Goal: Task Accomplishment & Management: Manage account settings

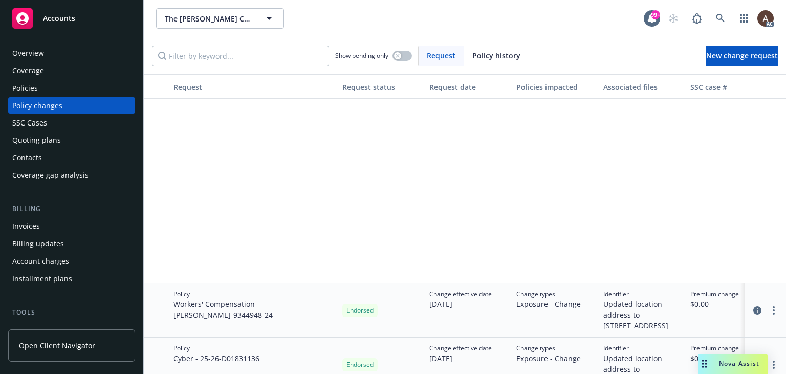
scroll to position [256, 0]
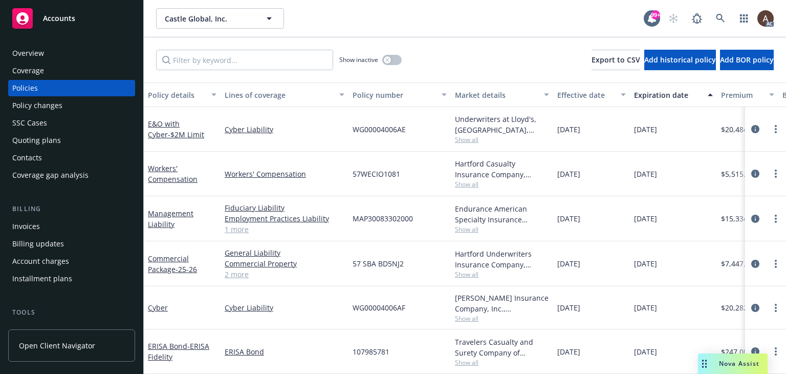
click at [83, 107] on div "Policy changes" at bounding box center [71, 105] width 119 height 16
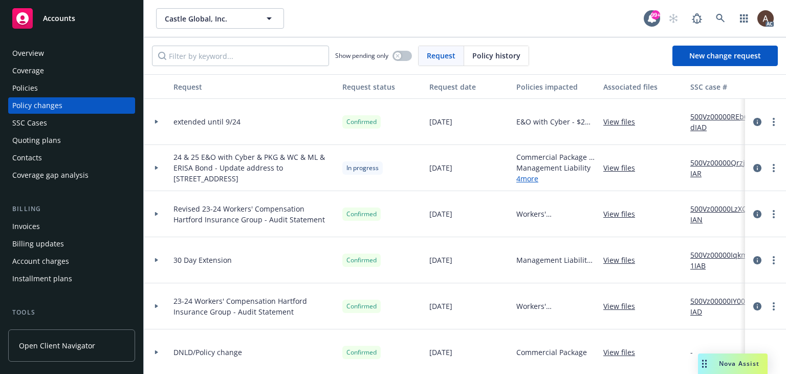
click at [158, 167] on icon at bounding box center [157, 168] width 4 height 4
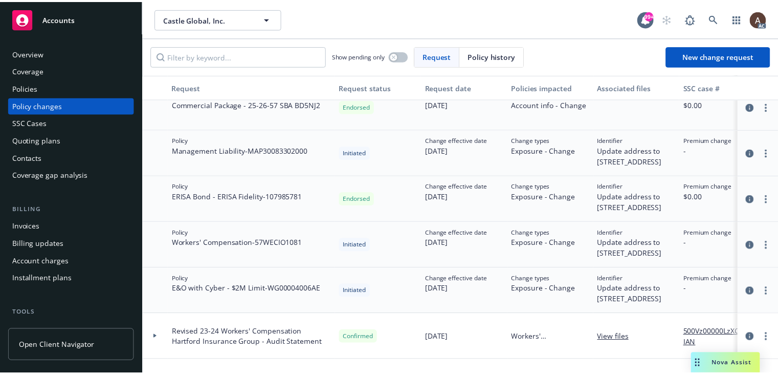
scroll to position [51, 0]
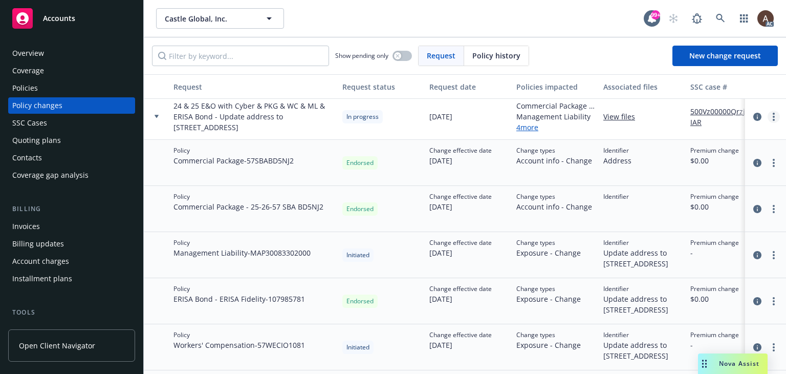
click at [767, 115] on link "more" at bounding box center [773, 117] width 12 height 12
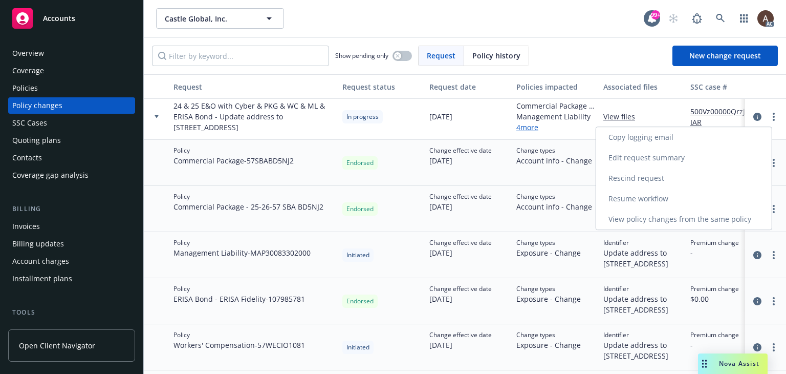
click at [648, 194] on link "Resume workflow" at bounding box center [683, 198] width 175 height 20
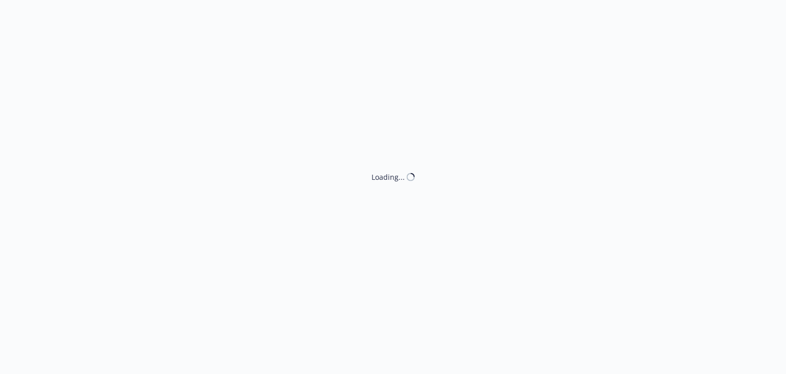
select select "ACCEPTED"
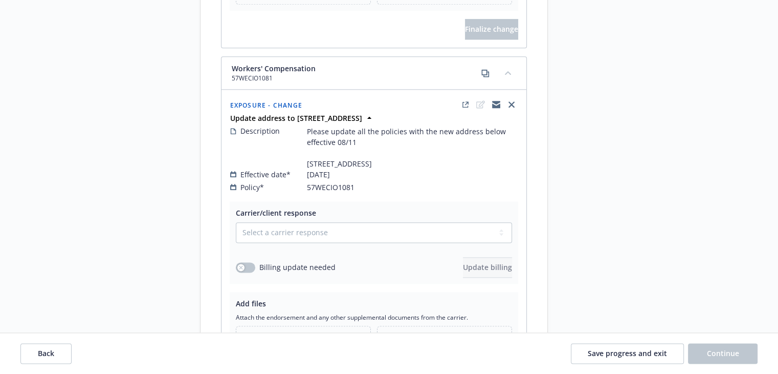
scroll to position [1279, 0]
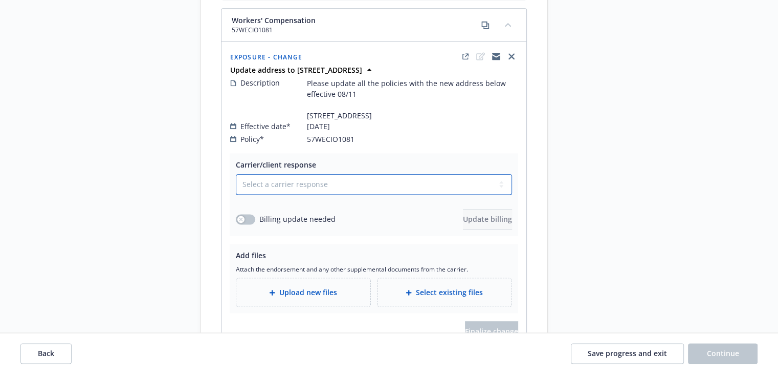
click at [250, 194] on select "Select a carrier response Accepted Accepted with revision No endorsement needed…" at bounding box center [374, 184] width 276 height 20
select select "NO_ENDORSEMENT_NEEDED"
click at [236, 193] on select "Select a carrier response Accepted Accepted with revision No endorsement needed…" at bounding box center [374, 184] width 276 height 20
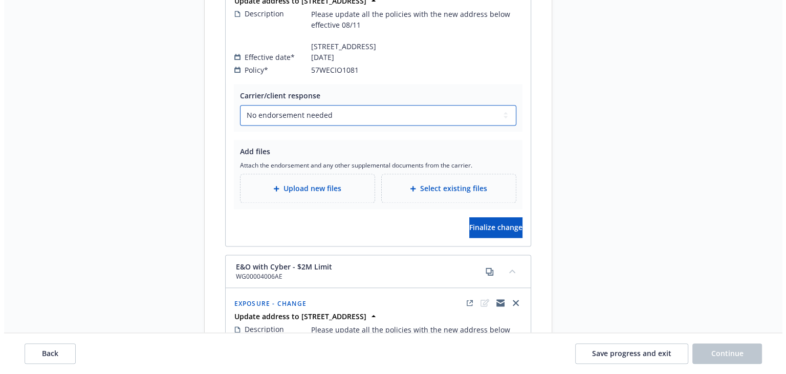
scroll to position [1433, 0]
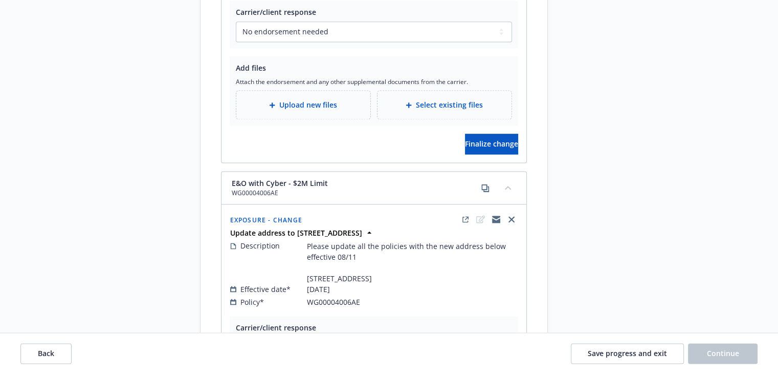
click at [317, 110] on span "Upload new files" at bounding box center [308, 104] width 58 height 11
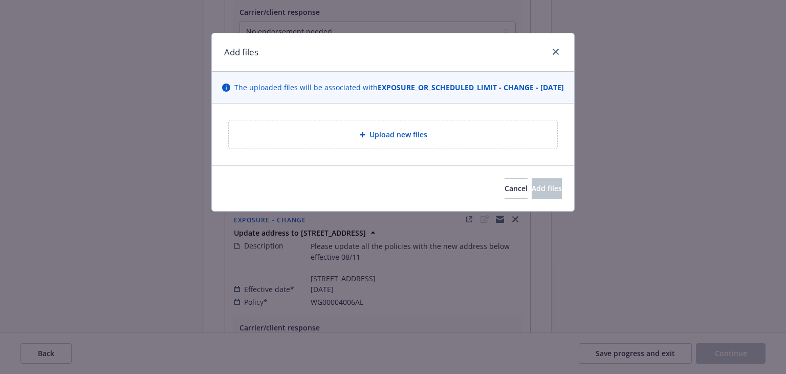
click at [285, 140] on div "Upload new files" at bounding box center [393, 134] width 312 height 12
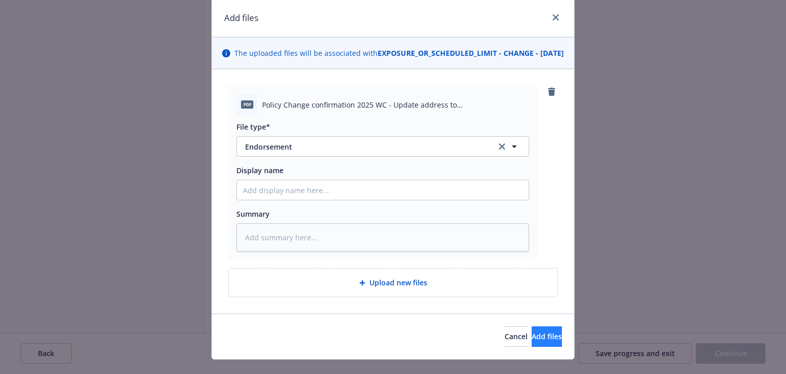
scroll to position [63, 0]
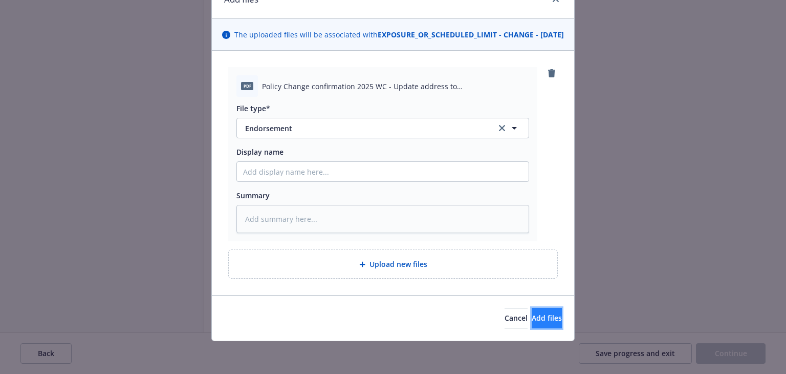
click at [538, 316] on span "Add files" at bounding box center [547, 318] width 30 height 10
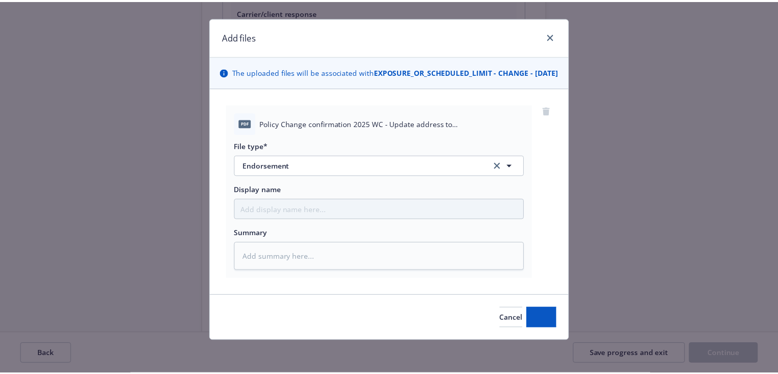
scroll to position [26, 0]
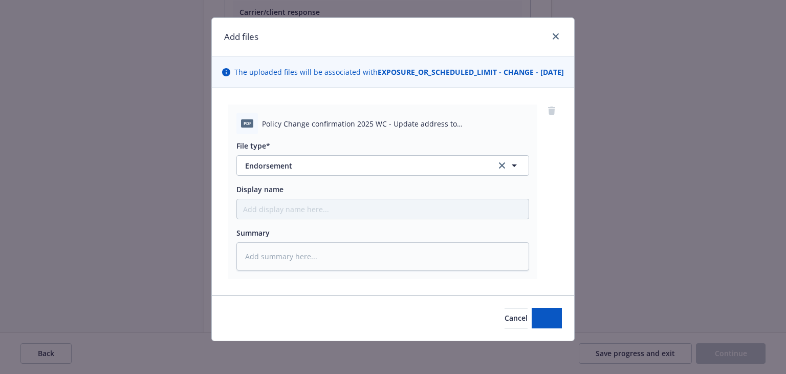
type textarea "x"
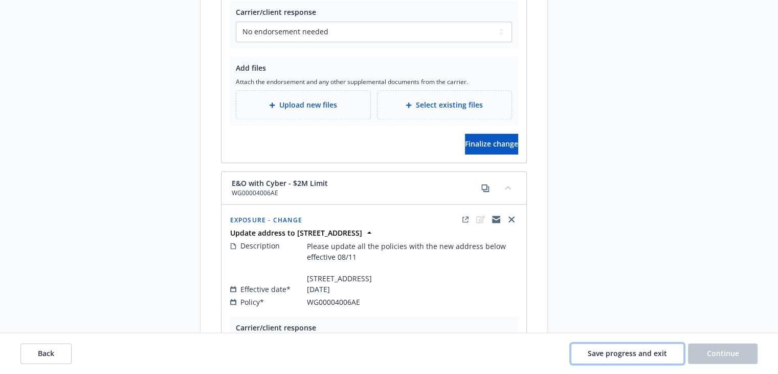
click at [657, 352] on span "Save progress and exit" at bounding box center [627, 353] width 79 height 10
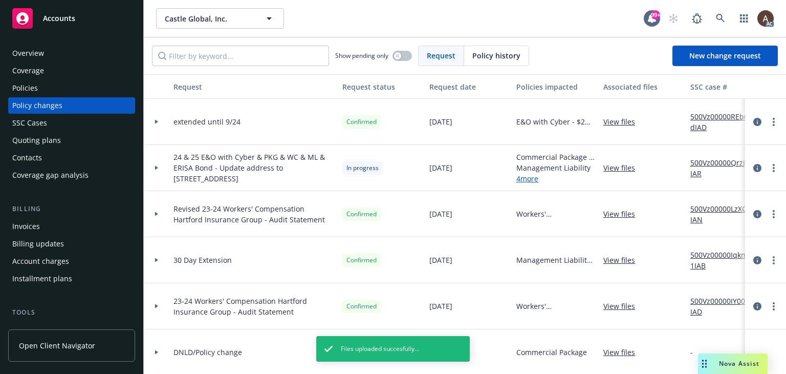
click at [155, 167] on icon at bounding box center [157, 168] width 4 height 4
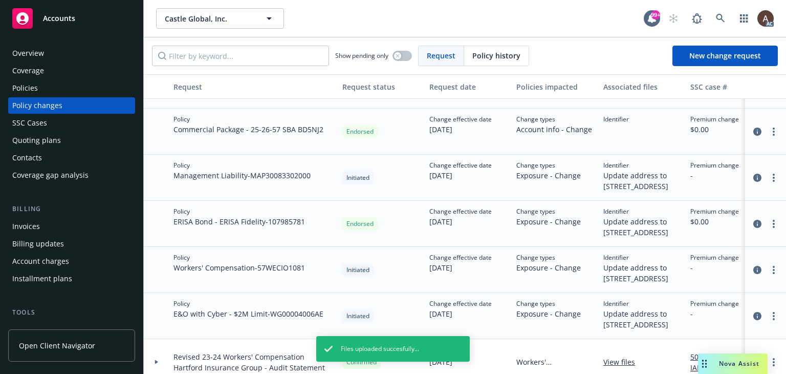
scroll to position [51, 0]
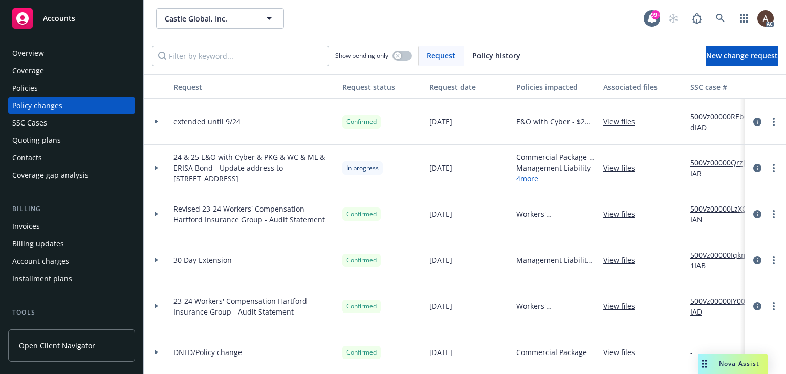
click at [156, 166] on icon at bounding box center [156, 168] width 3 height 4
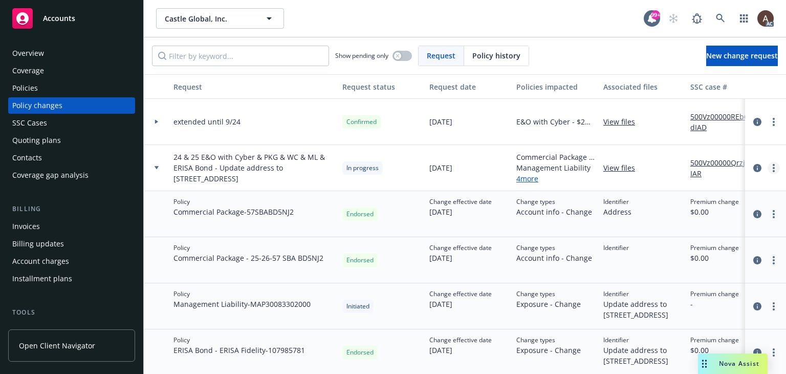
click at [769, 166] on link "more" at bounding box center [773, 168] width 12 height 12
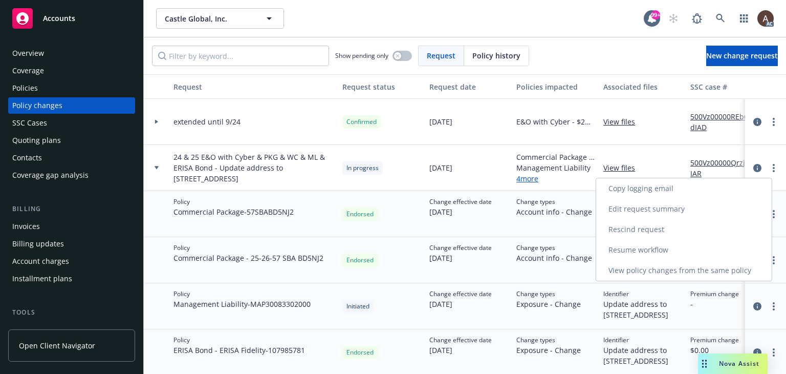
click at [650, 248] on link "Resume workflow" at bounding box center [683, 249] width 175 height 20
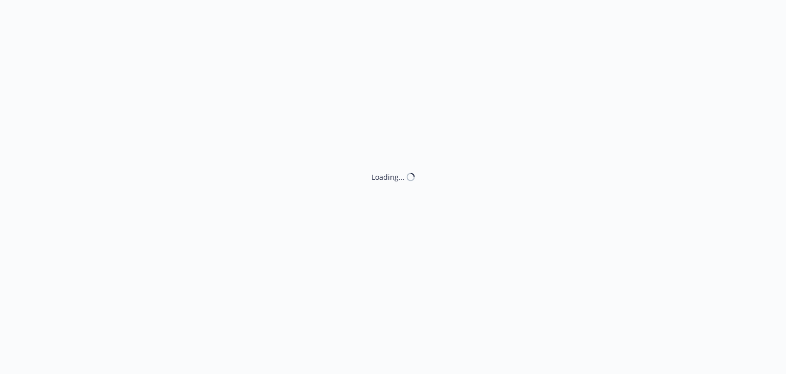
select select "ACCEPTED"
select select "NO_ENDORSEMENT_NEEDED"
select select "ACCEPTED"
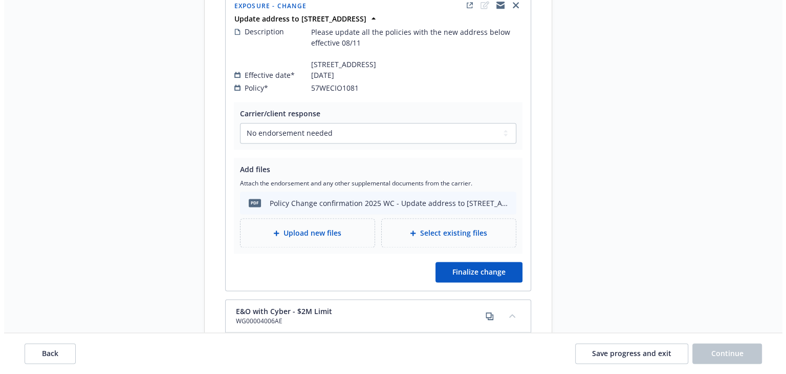
scroll to position [1433, 0]
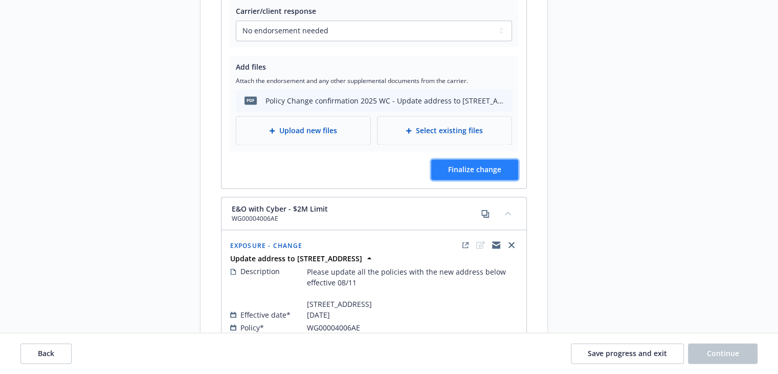
click at [466, 174] on span "Finalize change" at bounding box center [474, 169] width 53 height 10
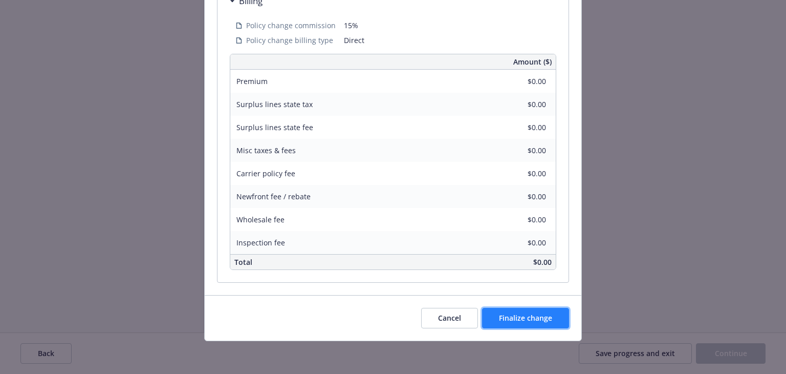
click at [542, 320] on span "Finalize change" at bounding box center [525, 318] width 53 height 10
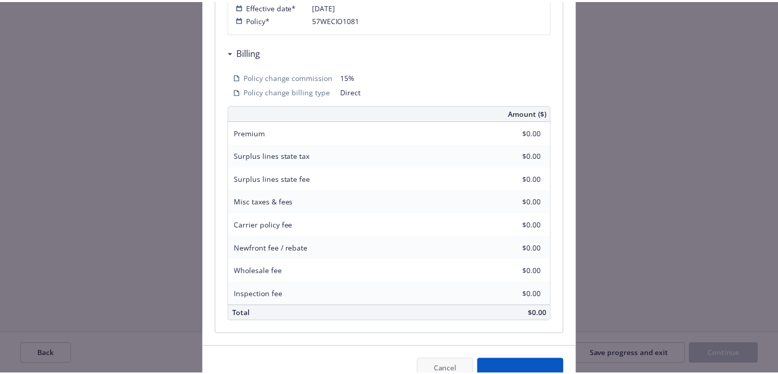
scroll to position [360, 0]
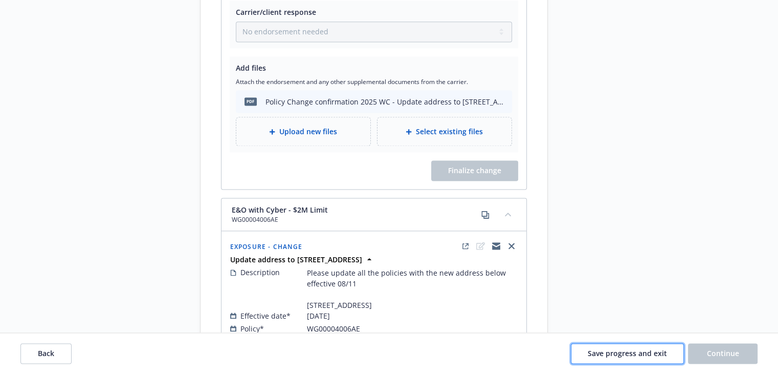
click at [653, 348] on span "Save progress and exit" at bounding box center [627, 353] width 79 height 10
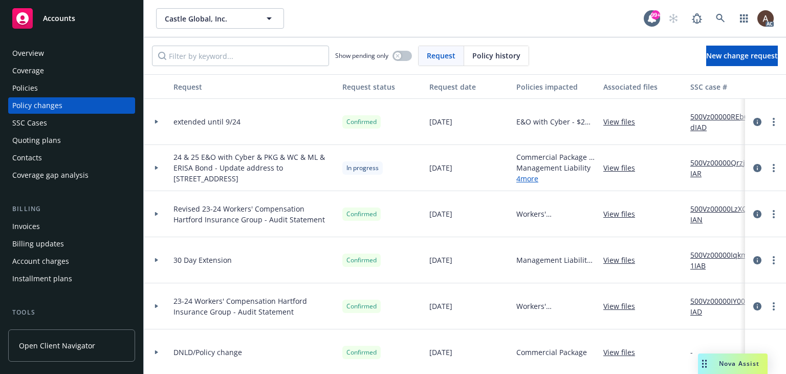
click at [159, 167] on div at bounding box center [156, 168] width 17 height 4
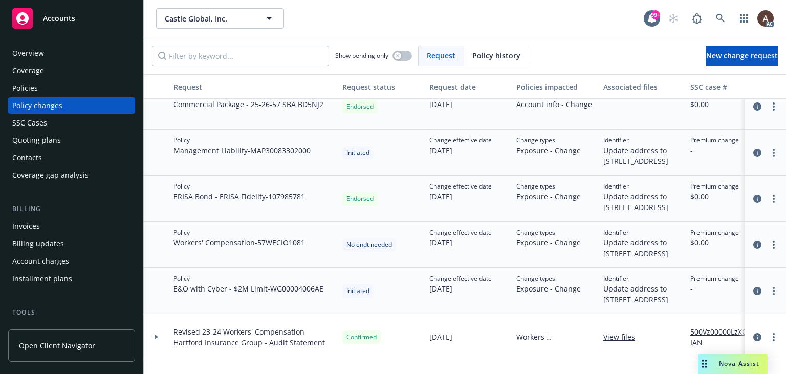
scroll to position [205, 0]
